Goal: Subscribe to service/newsletter

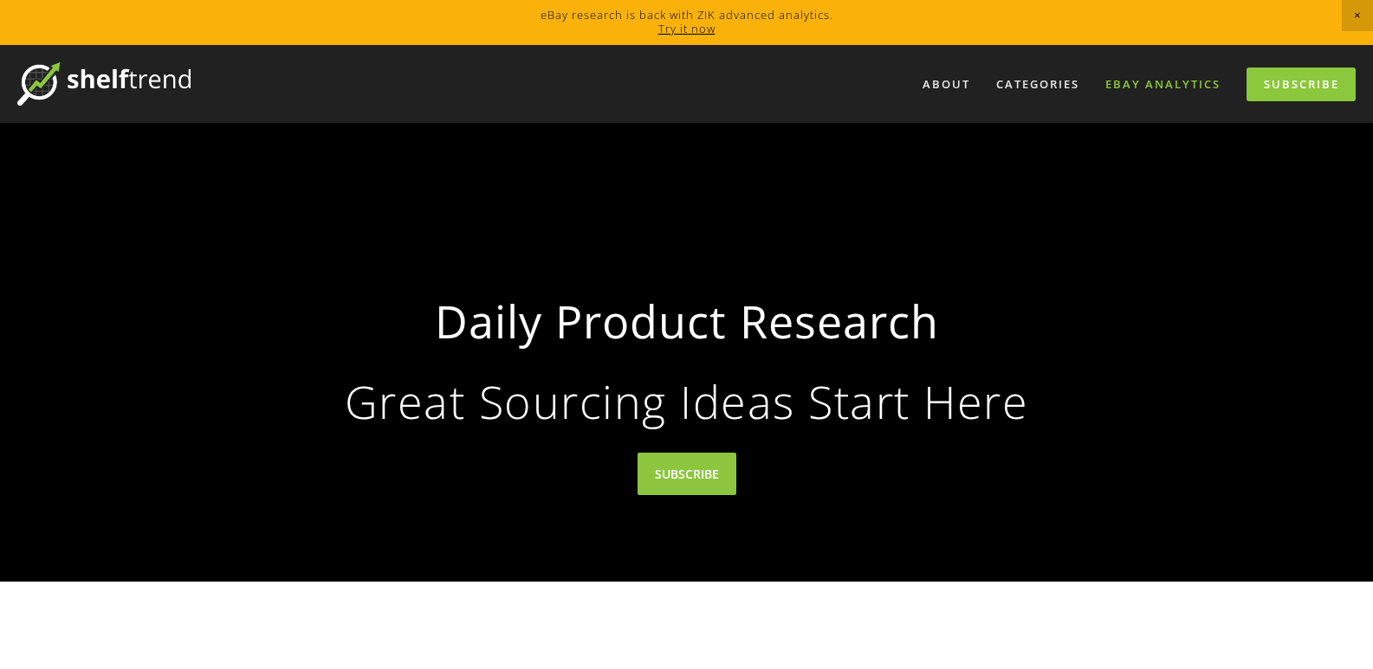
click at [1129, 84] on link "eBay Analytics" at bounding box center [1163, 84] width 138 height 29
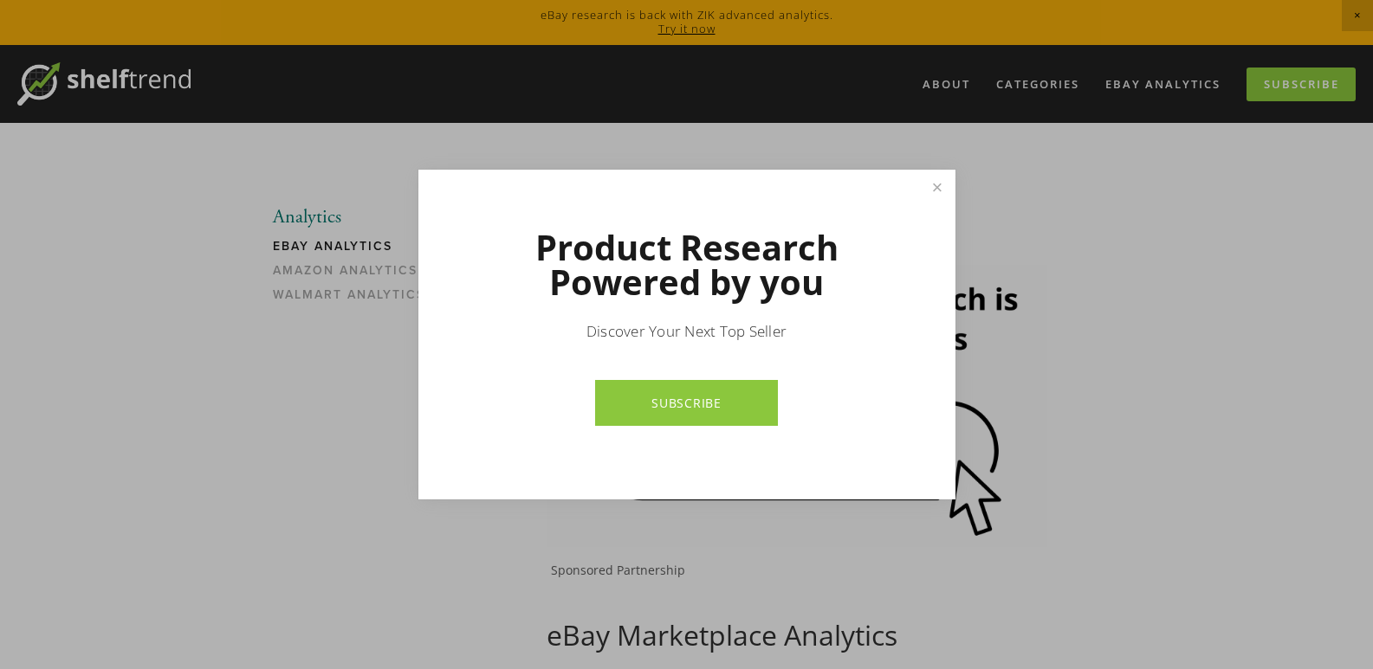
click at [834, 453] on div "Product Research Powered by you Discover Your Next Top Seller SUBSCRIBE" at bounding box center [686, 335] width 537 height 330
click at [690, 402] on link "SUBSCRIBE" at bounding box center [686, 403] width 183 height 46
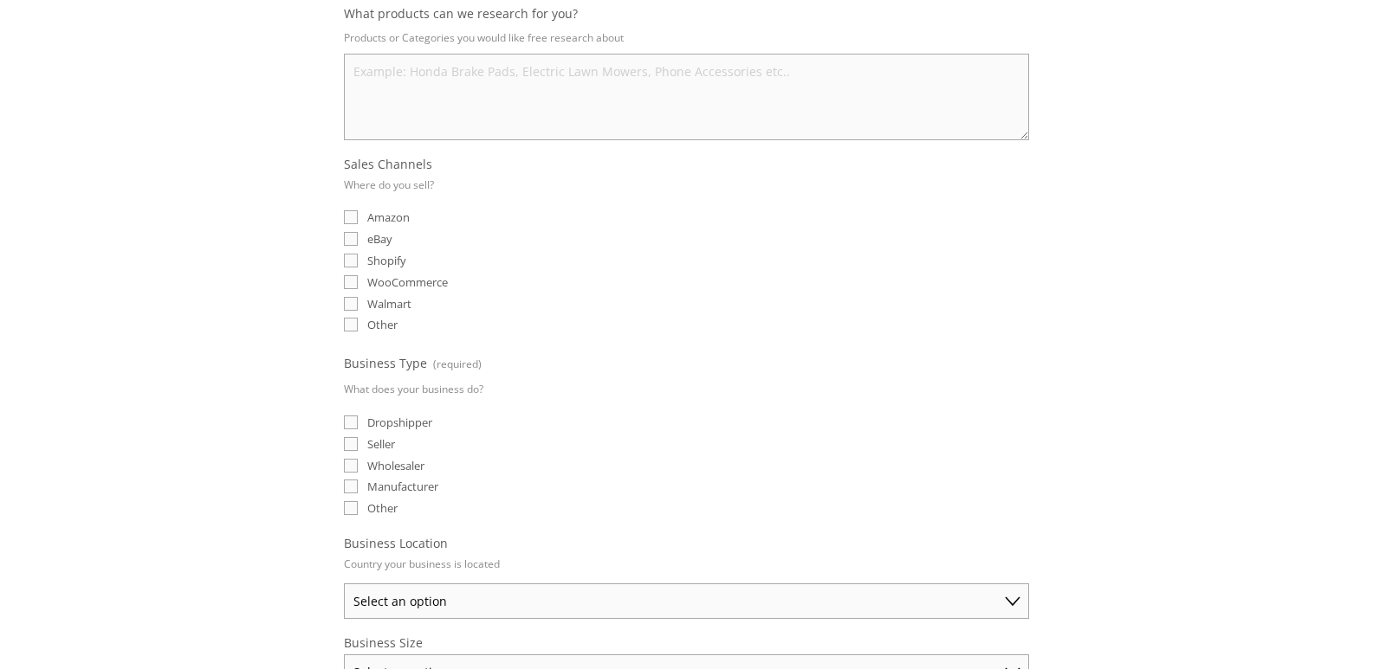
scroll to position [346, 0]
